Goal: Book appointment/travel/reservation

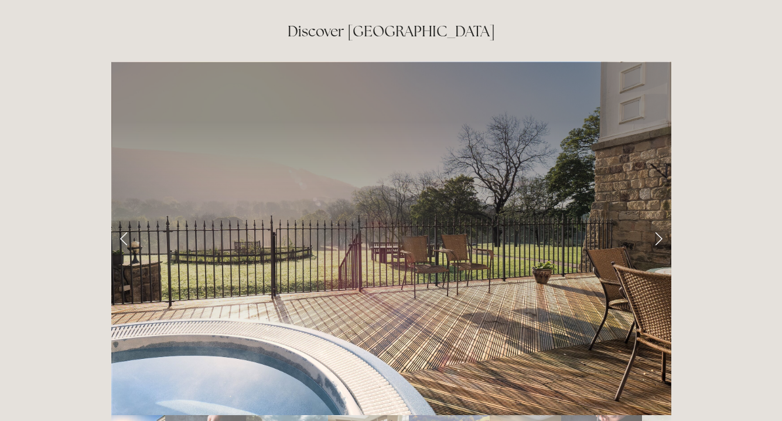
scroll to position [1887, 0]
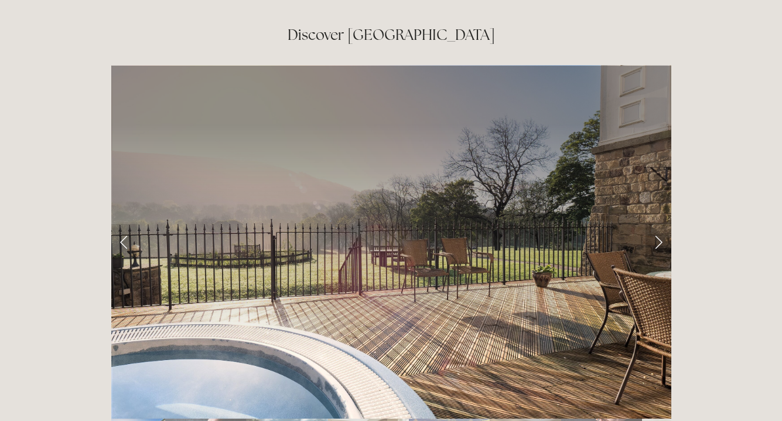
click at [653, 224] on link "Next Slide" at bounding box center [659, 241] width 26 height 35
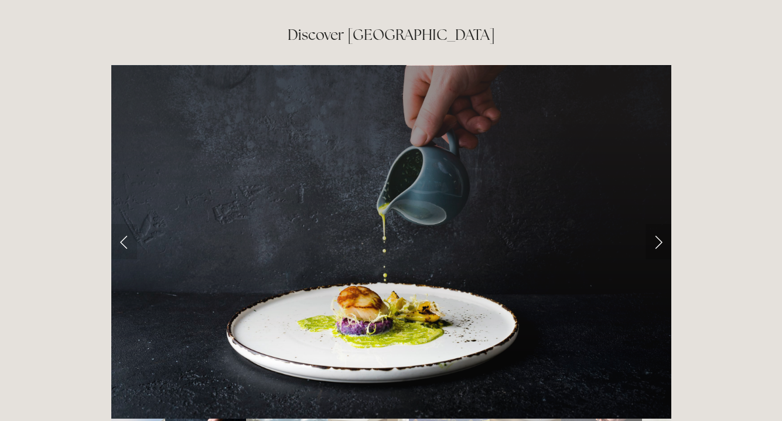
click at [656, 224] on link "Next Slide" at bounding box center [659, 241] width 26 height 35
click at [662, 224] on link "Next Slide" at bounding box center [659, 241] width 26 height 35
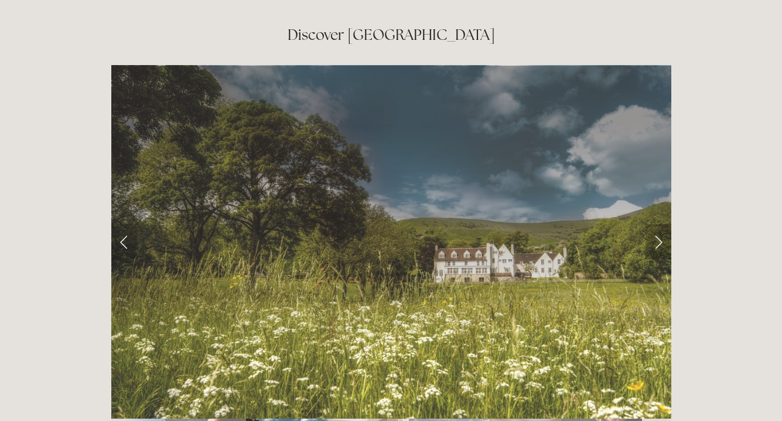
click at [662, 224] on link "Next Slide" at bounding box center [659, 241] width 26 height 35
click at [657, 224] on link "Next Slide" at bounding box center [659, 241] width 26 height 35
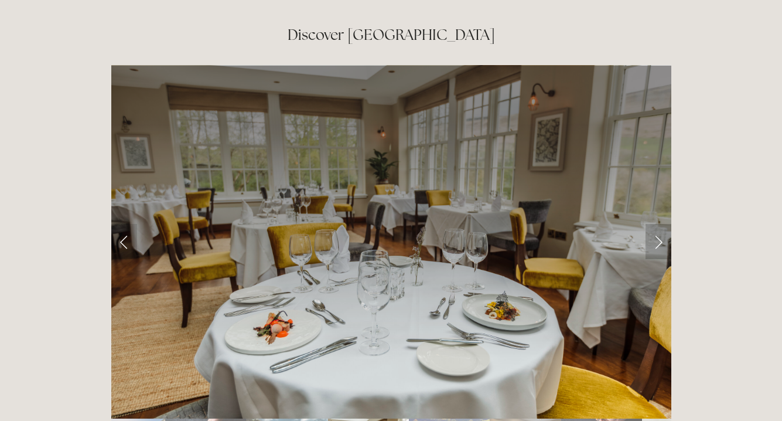
click at [656, 224] on link "Next Slide" at bounding box center [659, 241] width 26 height 35
click at [658, 224] on link "Next Slide" at bounding box center [659, 241] width 26 height 35
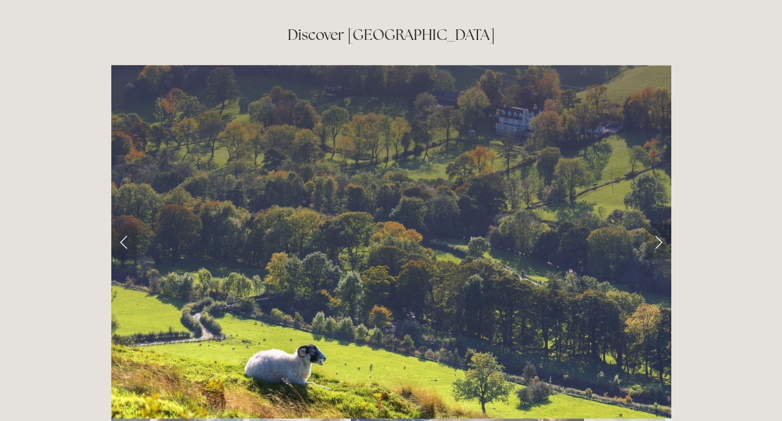
click at [658, 224] on link "Next Slide" at bounding box center [659, 241] width 26 height 35
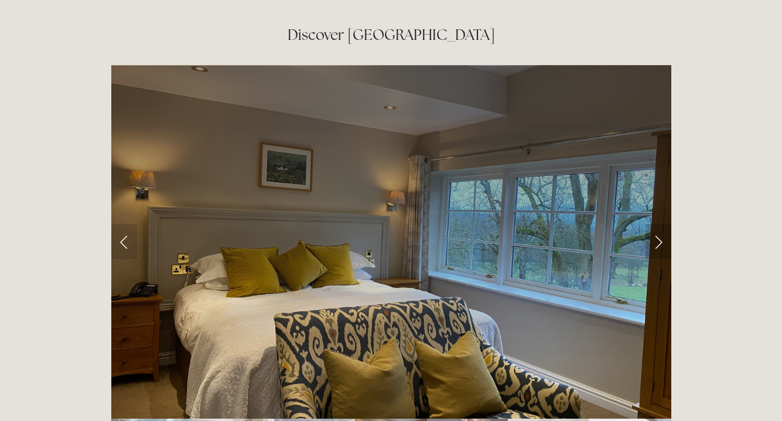
click at [658, 224] on link "Next Slide" at bounding box center [659, 241] width 26 height 35
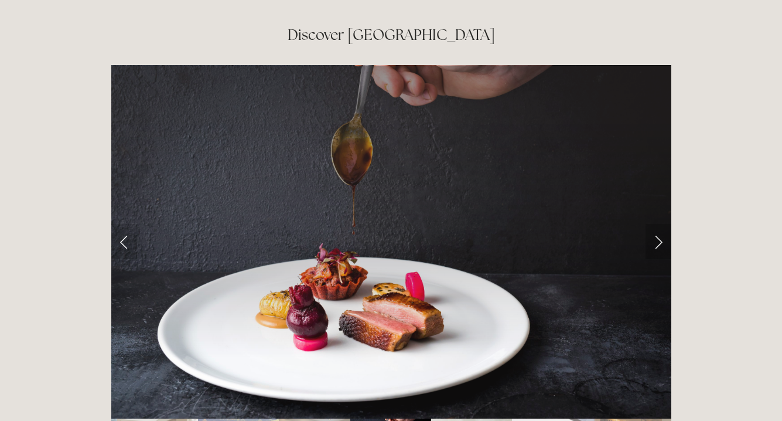
click at [658, 224] on link "Next Slide" at bounding box center [659, 241] width 26 height 35
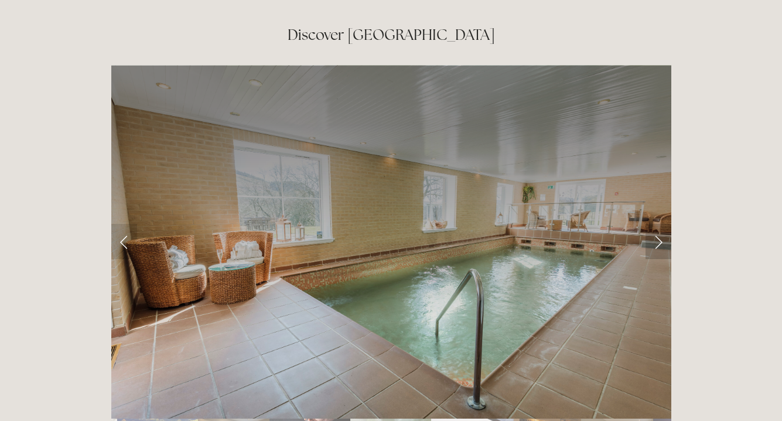
click at [658, 224] on link "Next Slide" at bounding box center [659, 241] width 26 height 35
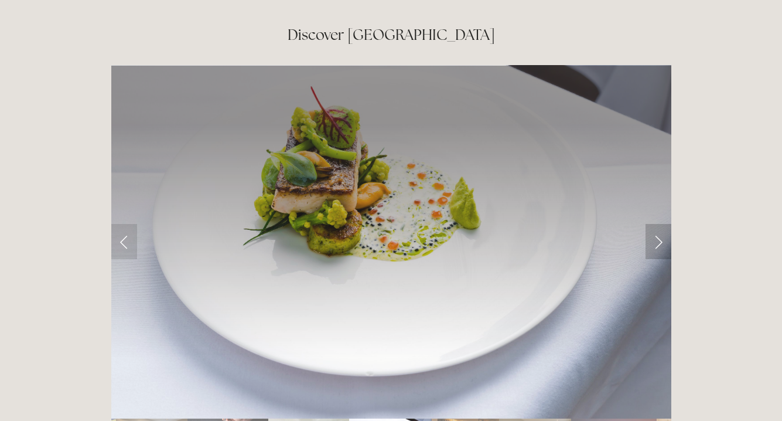
click at [658, 224] on link "Next Slide" at bounding box center [659, 241] width 26 height 35
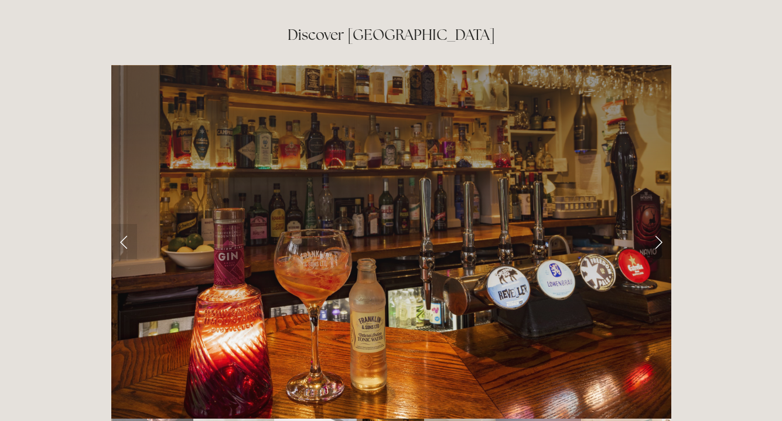
click at [658, 224] on link "Next Slide" at bounding box center [659, 241] width 26 height 35
click at [661, 224] on link "Next Slide" at bounding box center [659, 241] width 26 height 35
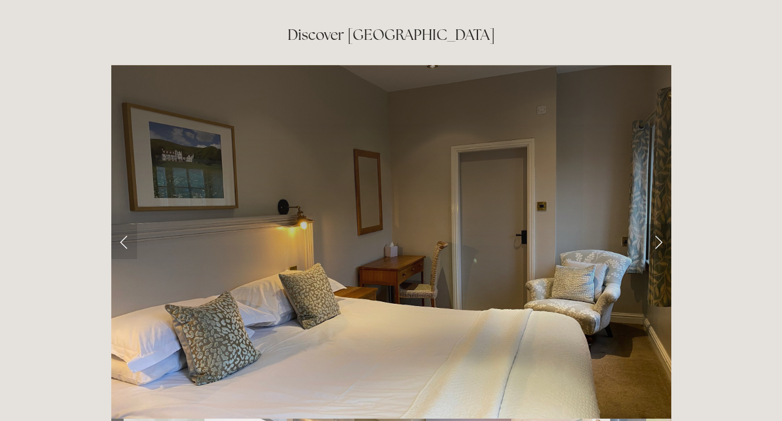
click at [661, 224] on link "Next Slide" at bounding box center [659, 241] width 26 height 35
click at [662, 224] on link "Next Slide" at bounding box center [659, 241] width 26 height 35
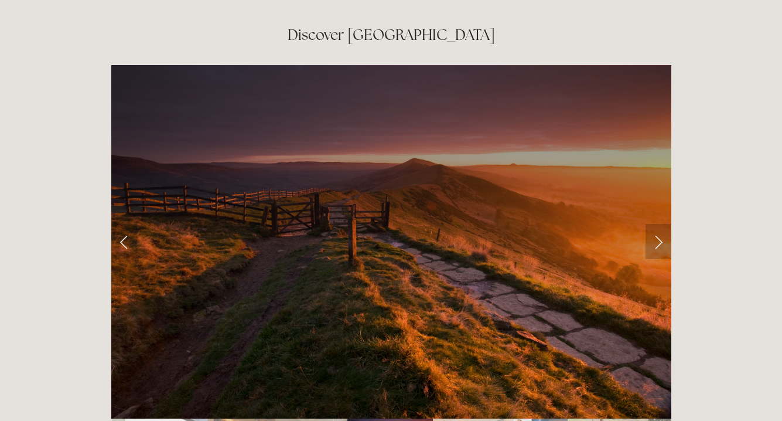
click at [663, 224] on link "Next Slide" at bounding box center [659, 241] width 26 height 35
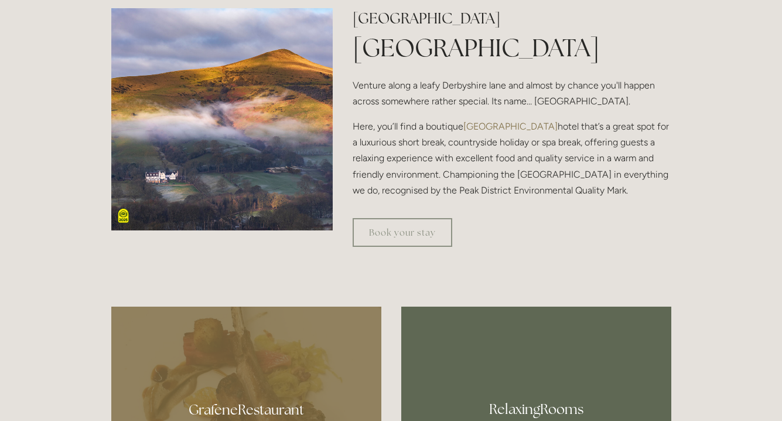
scroll to position [406, 0]
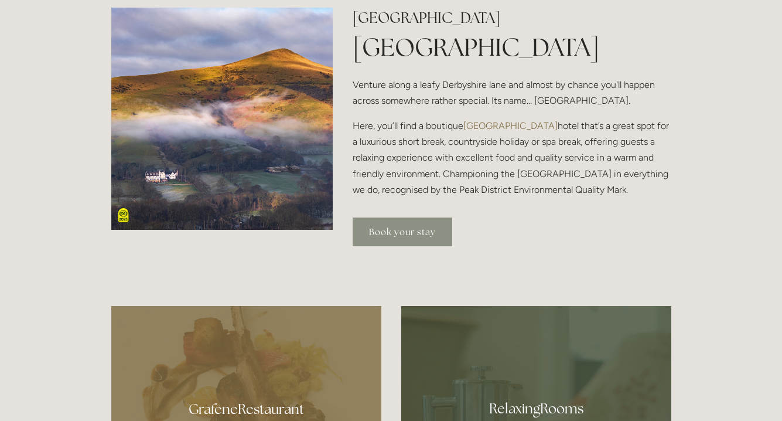
click at [416, 239] on link "Book your stay" at bounding box center [403, 231] width 100 height 29
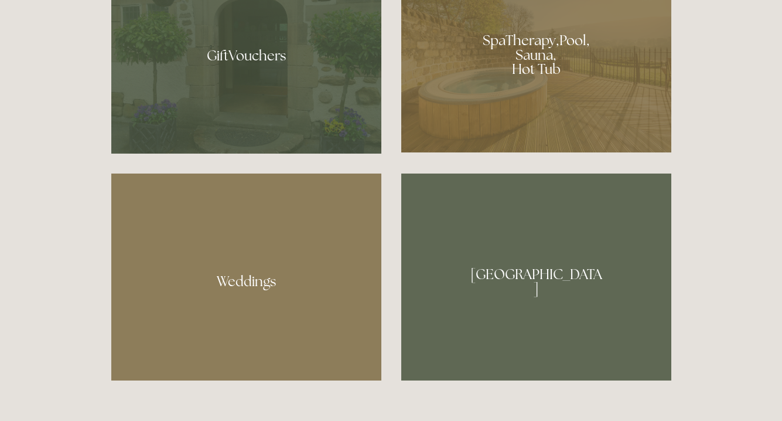
scroll to position [981, 0]
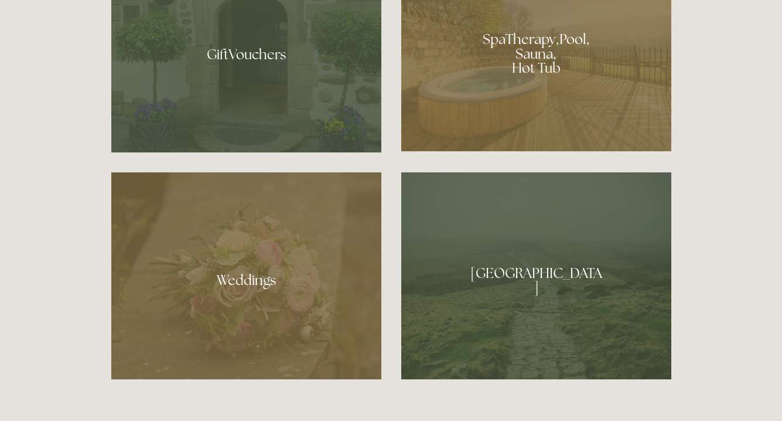
click at [508, 49] on div at bounding box center [536, 49] width 270 height 203
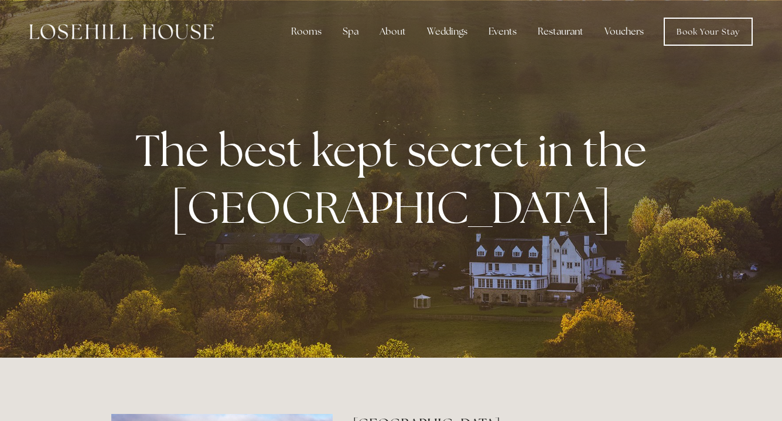
scroll to position [0, 0]
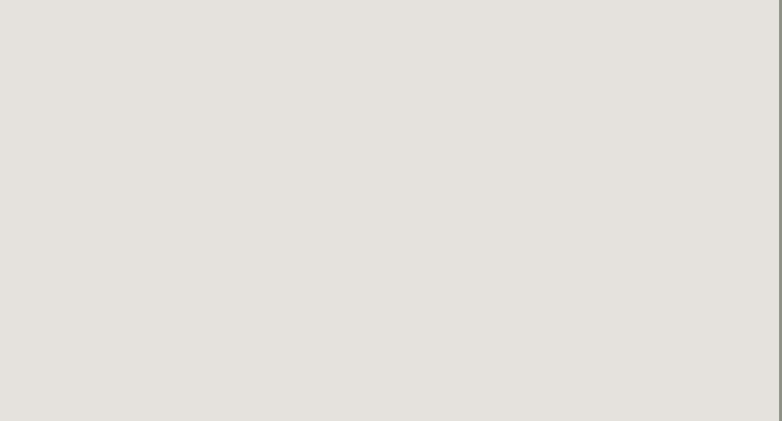
scroll to position [2104, 3]
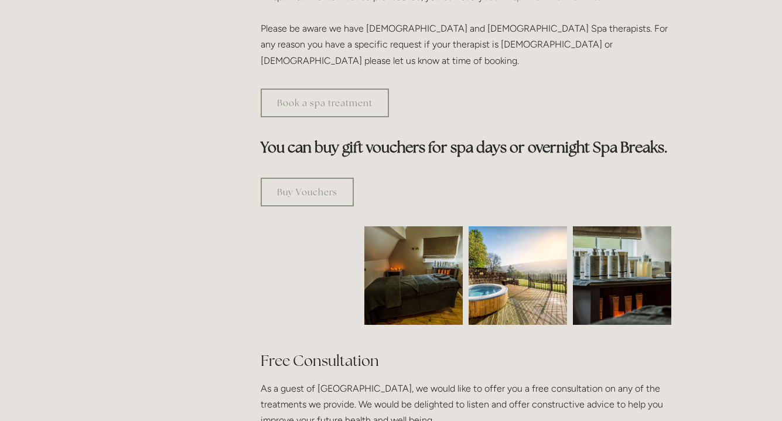
scroll to position [529, 0]
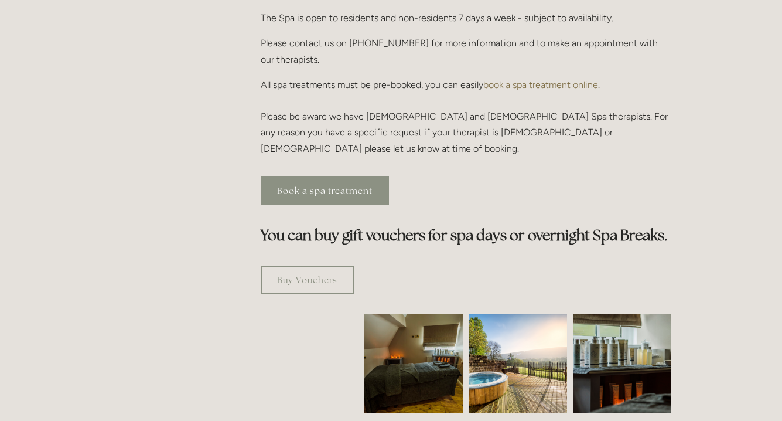
click at [325, 176] on link "Book a spa treatment" at bounding box center [325, 190] width 128 height 29
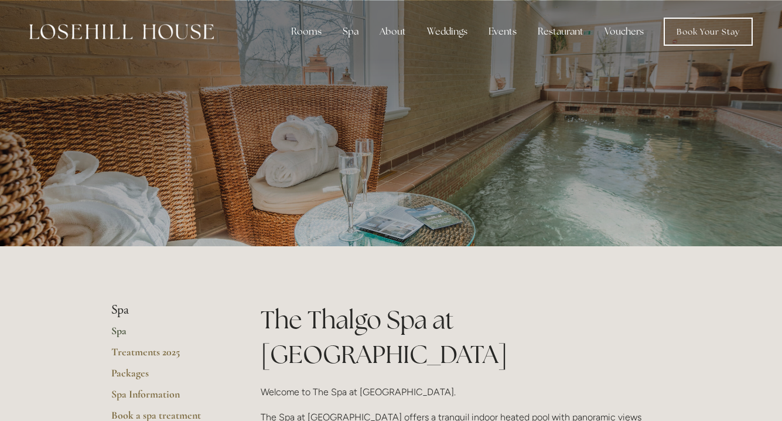
scroll to position [0, 0]
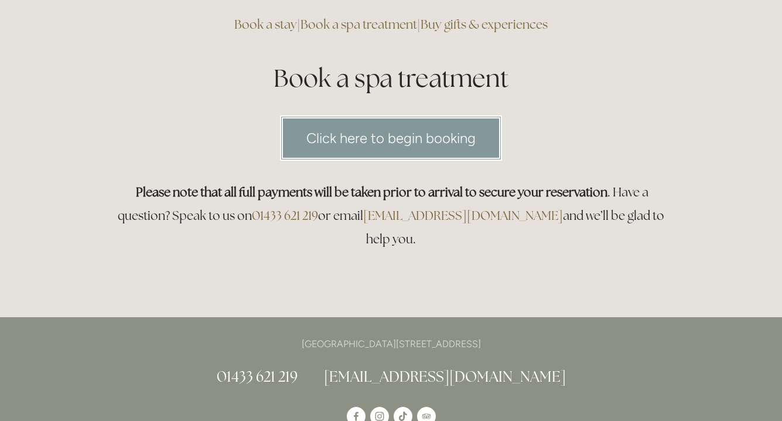
scroll to position [103, 0]
click at [343, 149] on link "Click here to begin booking" at bounding box center [391, 137] width 222 height 45
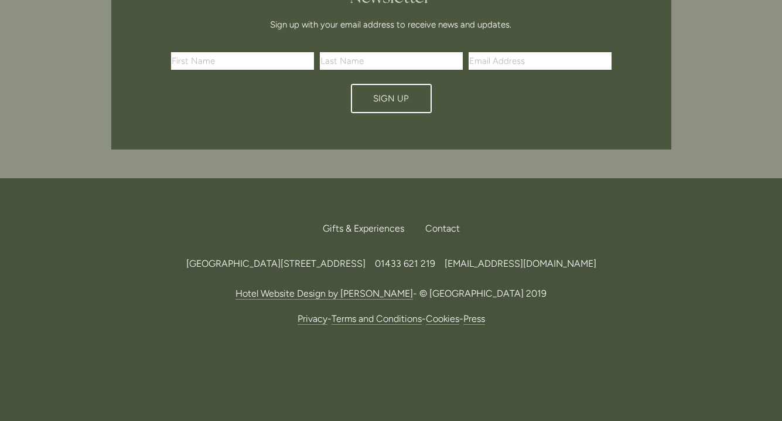
scroll to position [685, 0]
